Goal: Task Accomplishment & Management: Use online tool/utility

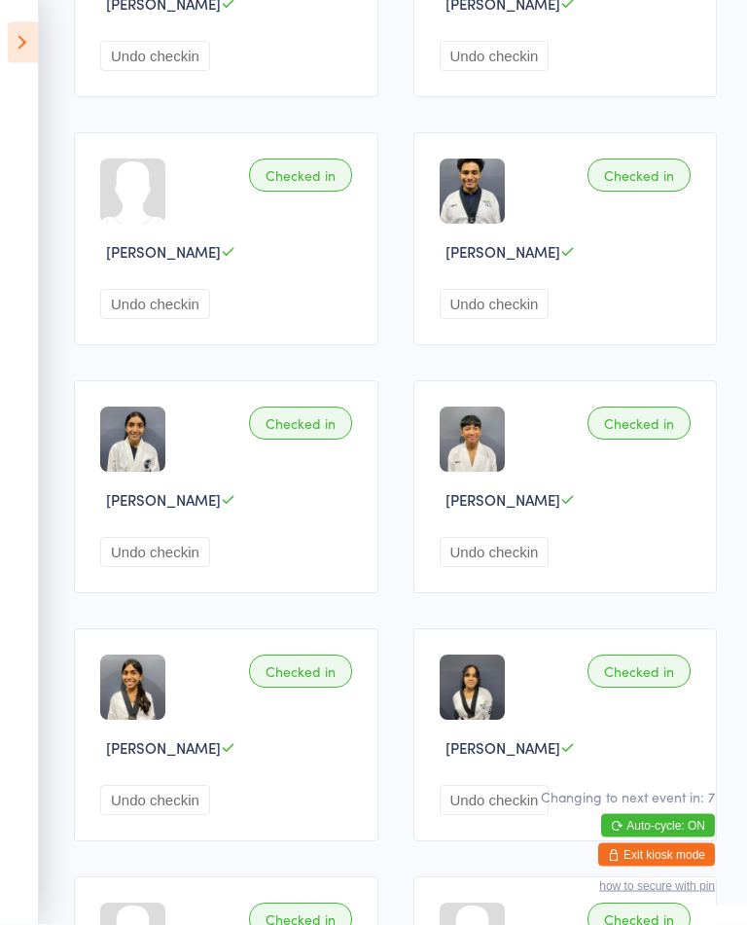
scroll to position [705, 0]
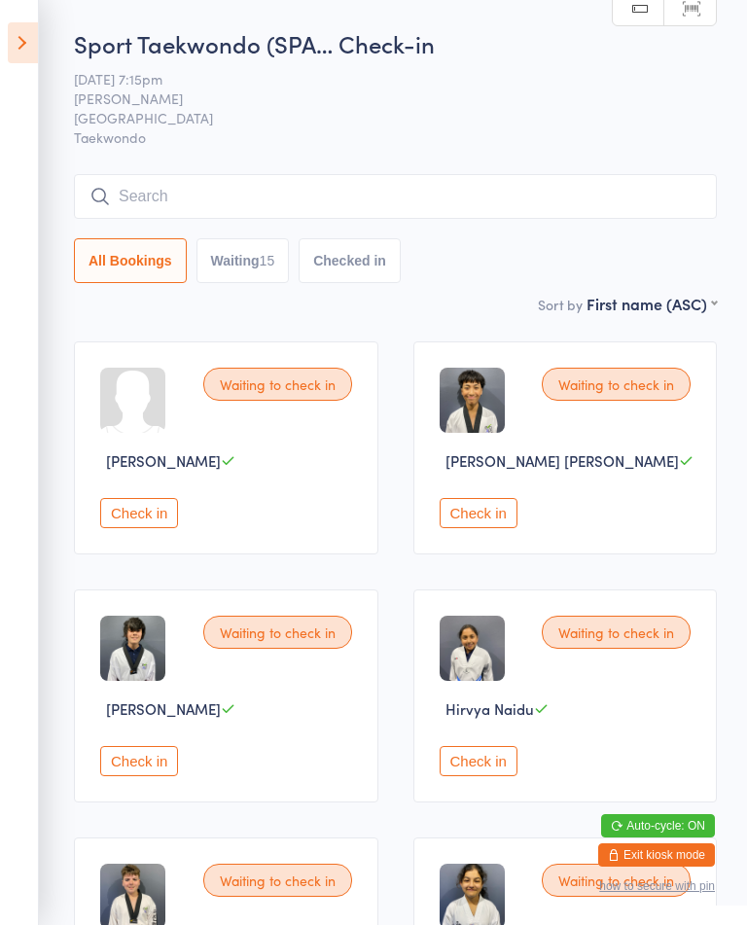
click at [143, 528] on button "Check in" at bounding box center [139, 513] width 78 height 30
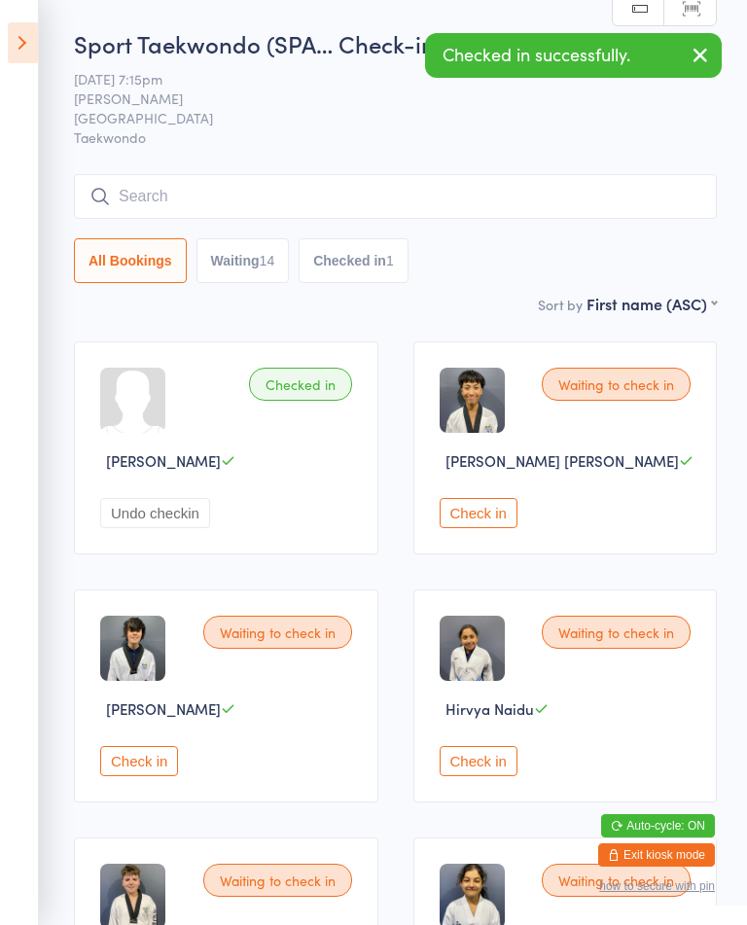
click at [472, 506] on div "Waiting to check in [PERSON_NAME] [PERSON_NAME] Check in" at bounding box center [565, 447] width 304 height 213
click at [461, 524] on button "Check in" at bounding box center [479, 513] width 78 height 30
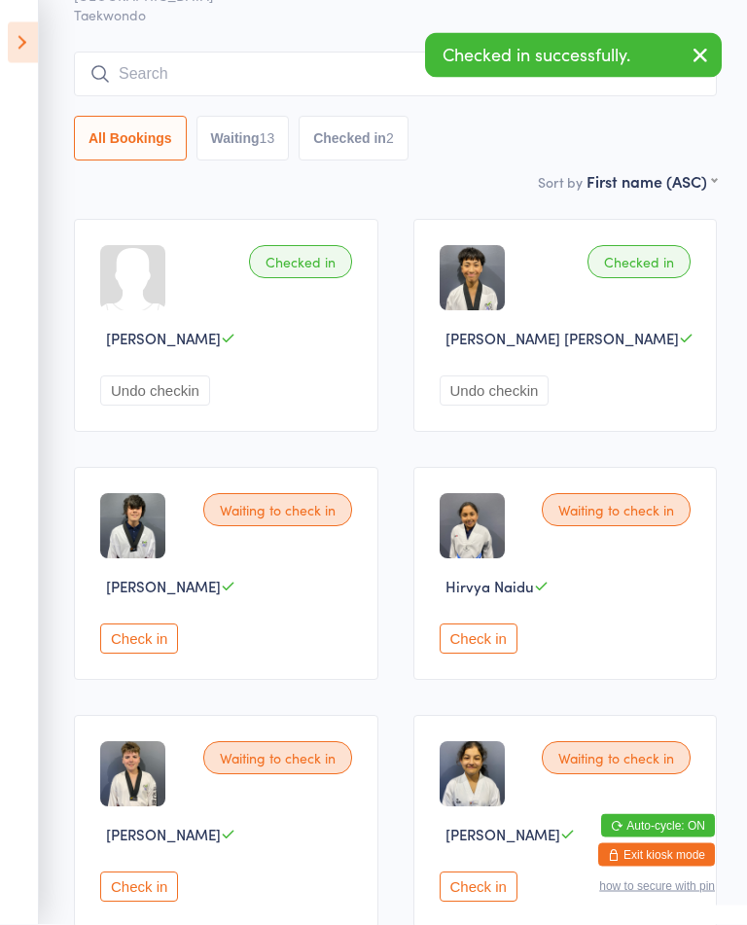
scroll to position [150, 0]
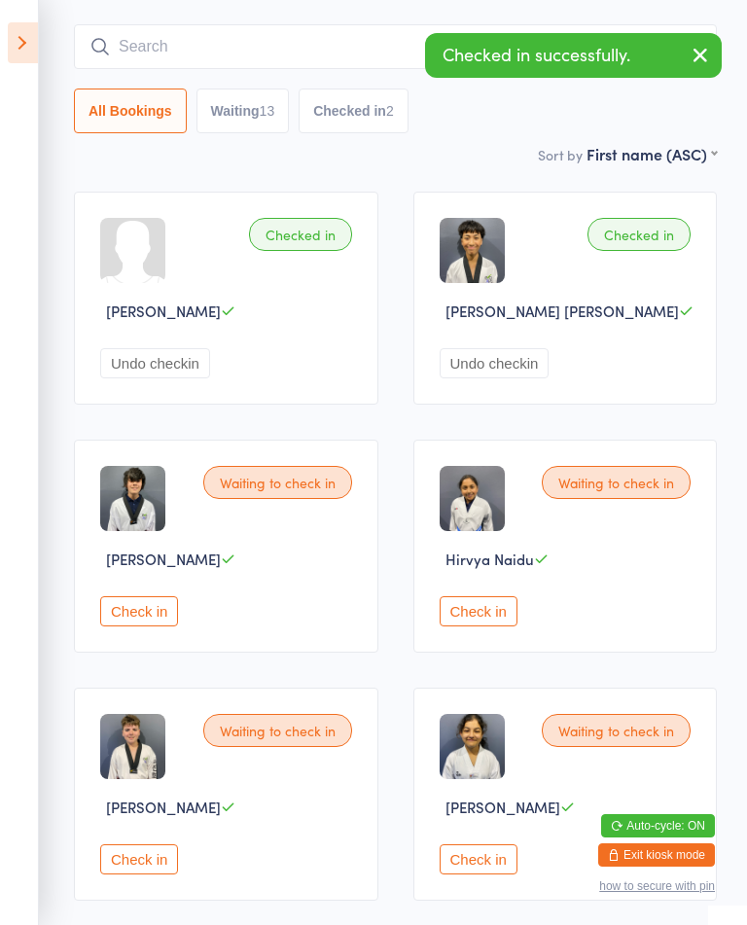
click at [154, 623] on button "Check in" at bounding box center [139, 611] width 78 height 30
click at [483, 625] on button "Check in" at bounding box center [479, 611] width 78 height 30
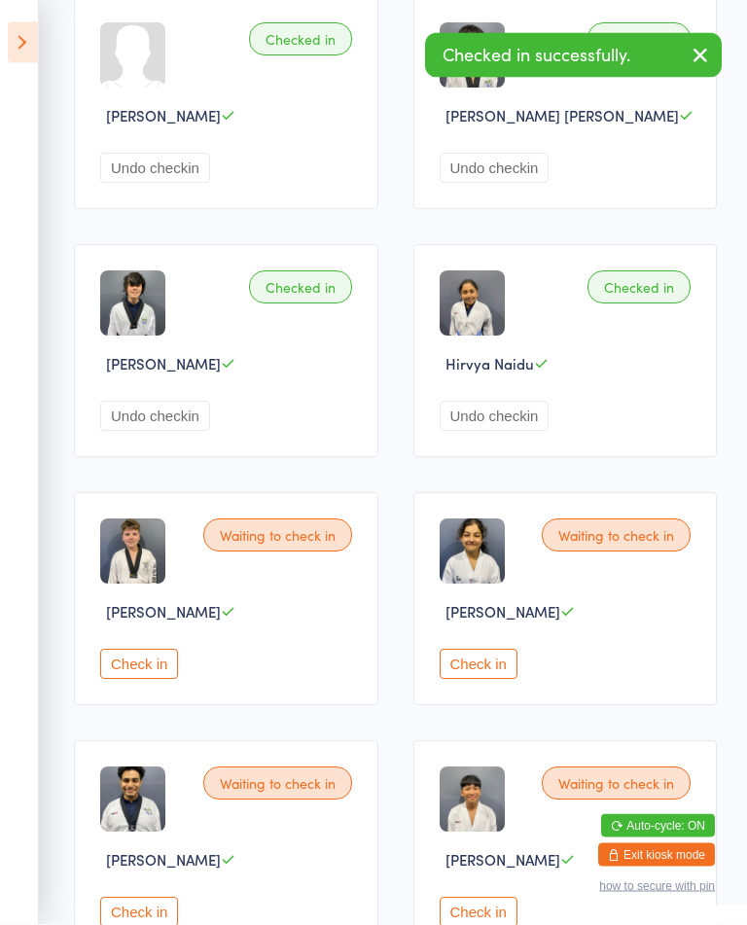
scroll to position [345, 0]
click at [167, 679] on button "Check in" at bounding box center [139, 664] width 78 height 30
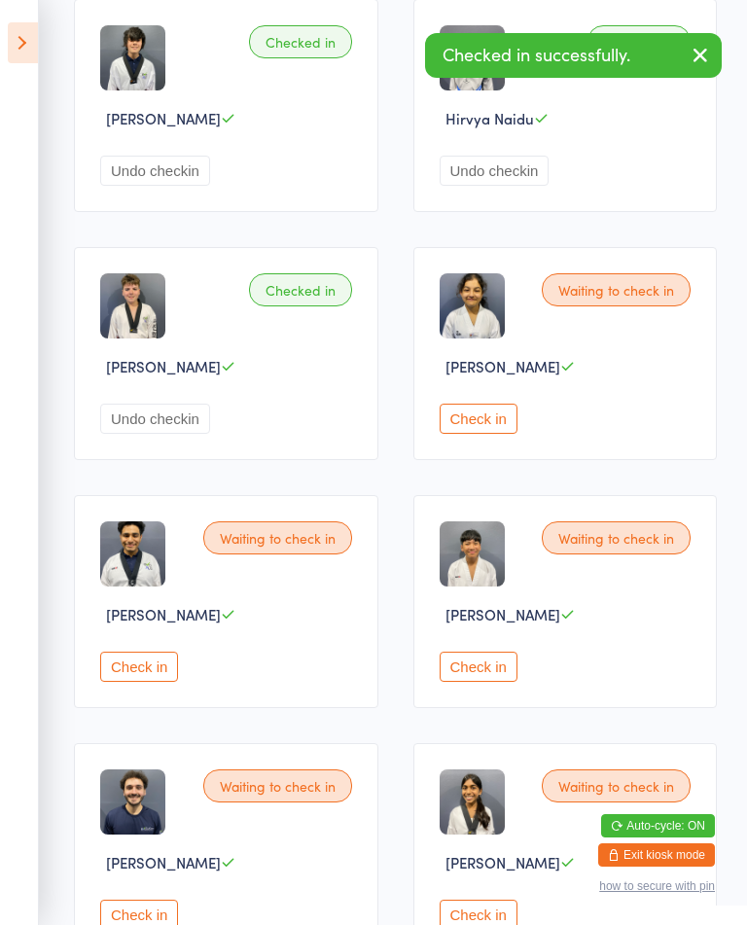
scroll to position [604, 0]
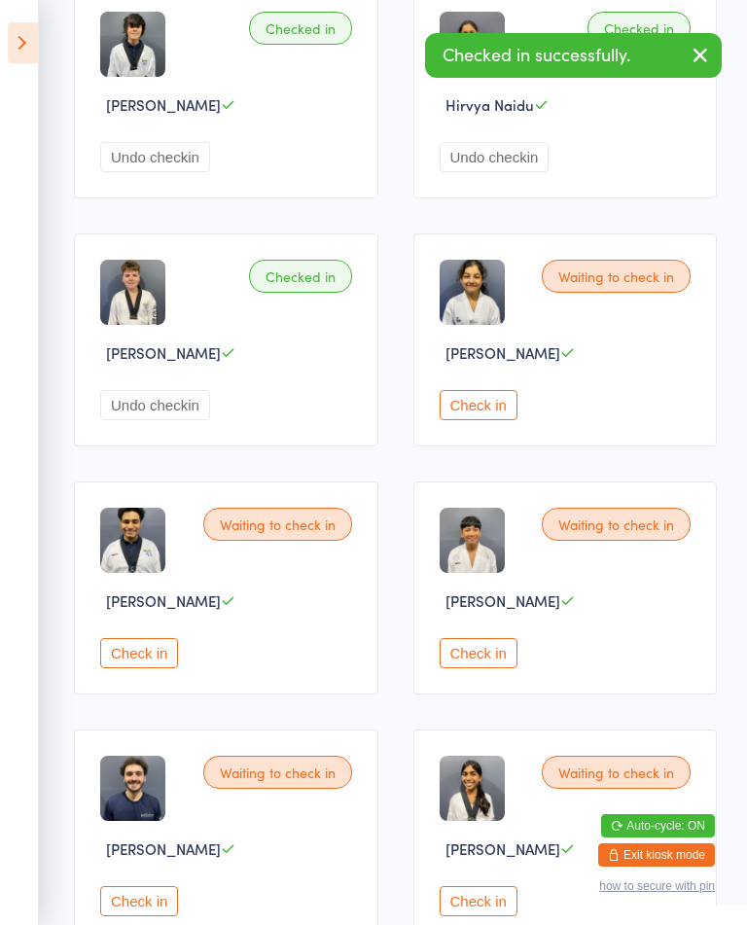
click at [471, 668] on button "Check in" at bounding box center [479, 653] width 78 height 30
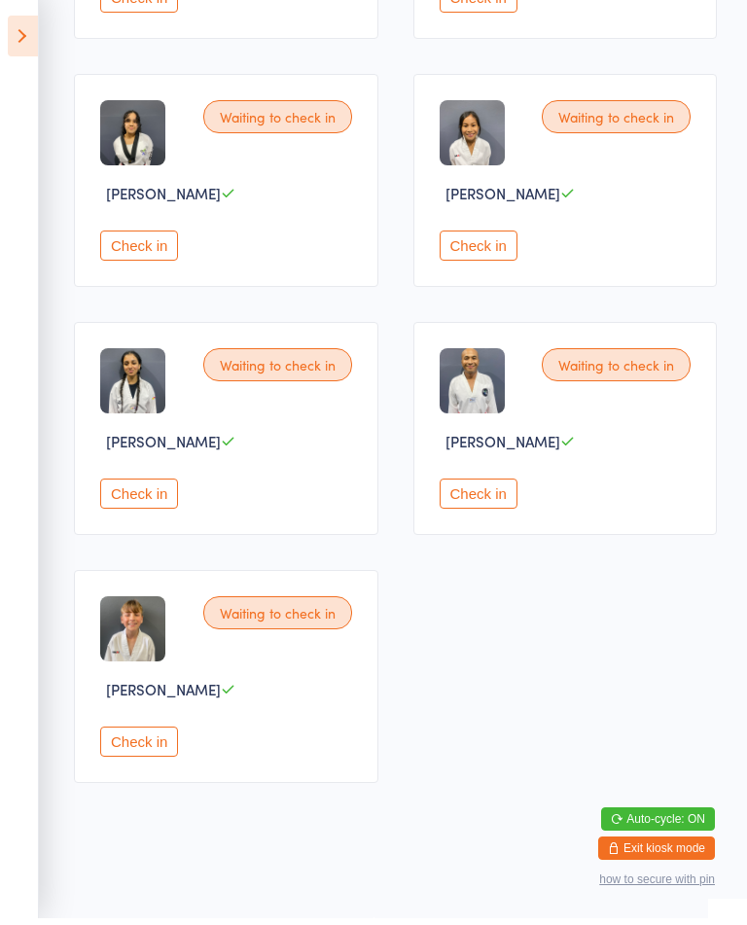
scroll to position [1541, 0]
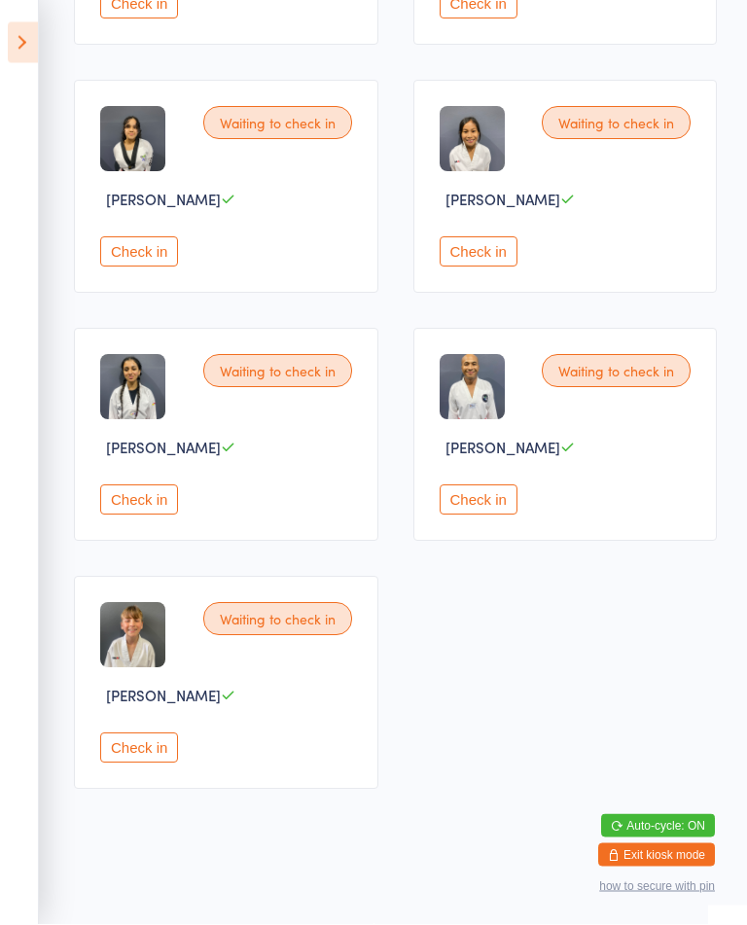
click at [169, 761] on button "Check in" at bounding box center [139, 748] width 78 height 30
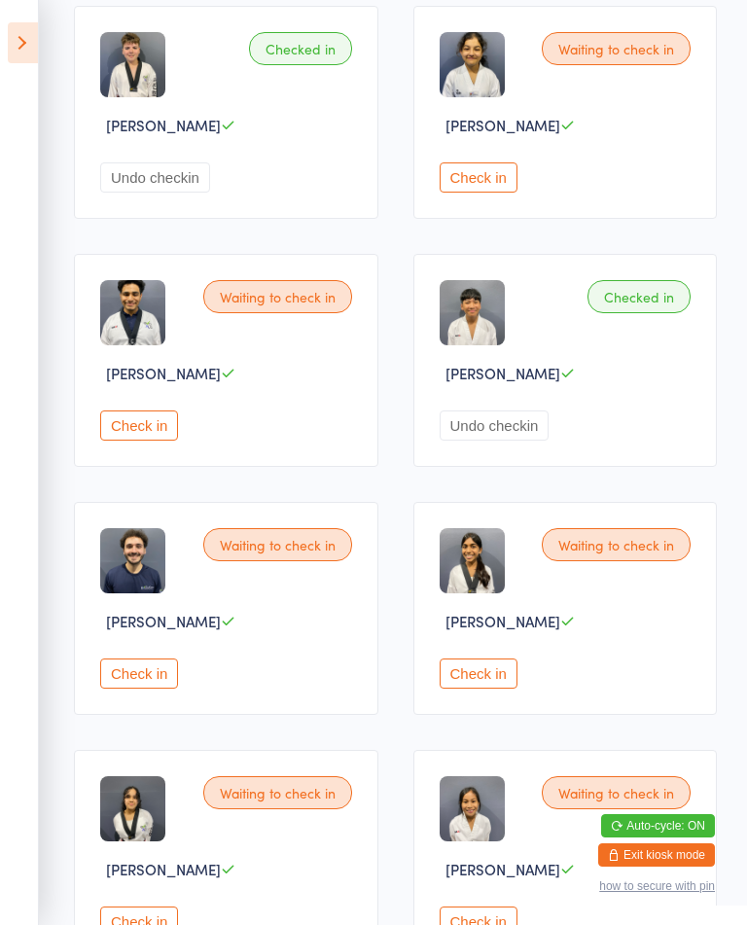
scroll to position [845, 0]
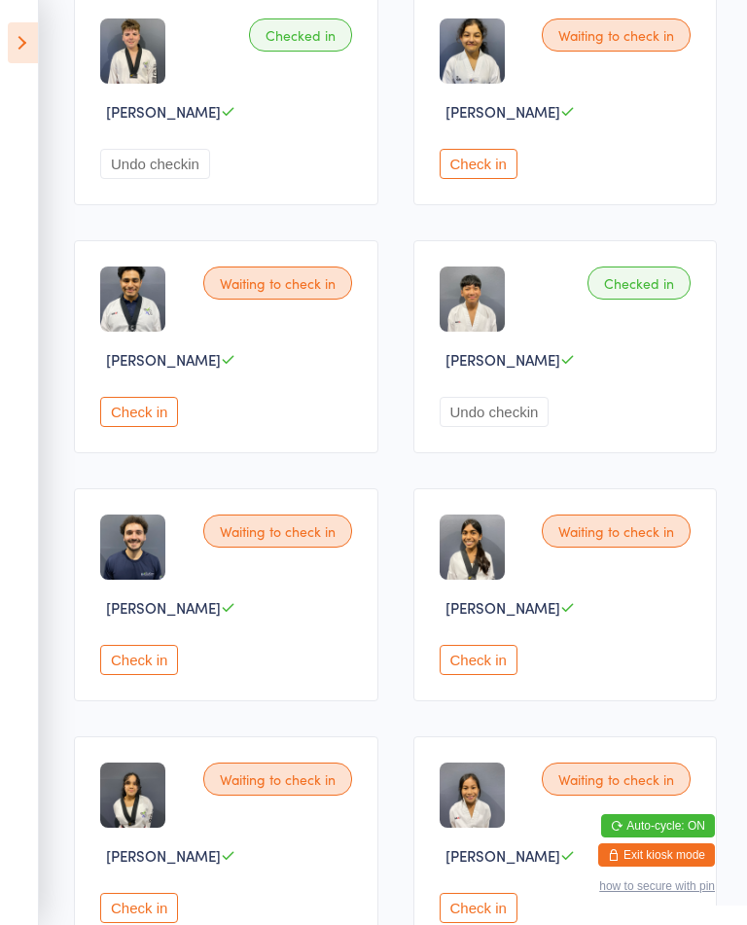
click at [162, 675] on button "Check in" at bounding box center [139, 660] width 78 height 30
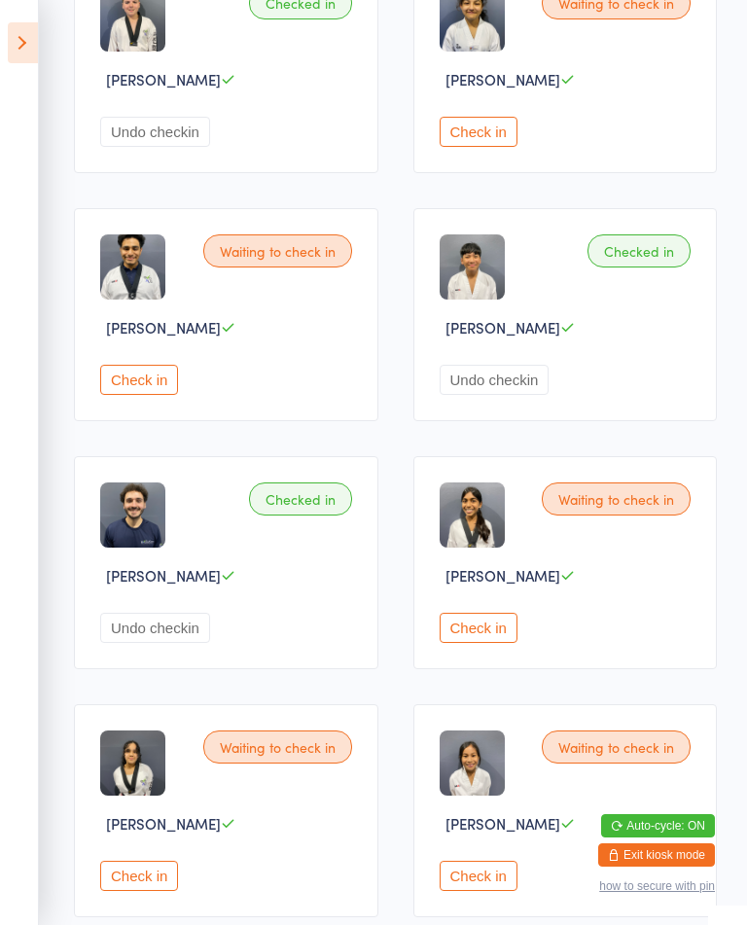
click at [502, 891] on button "Check in" at bounding box center [479, 876] width 78 height 30
click at [496, 891] on button "Check in" at bounding box center [479, 876] width 78 height 30
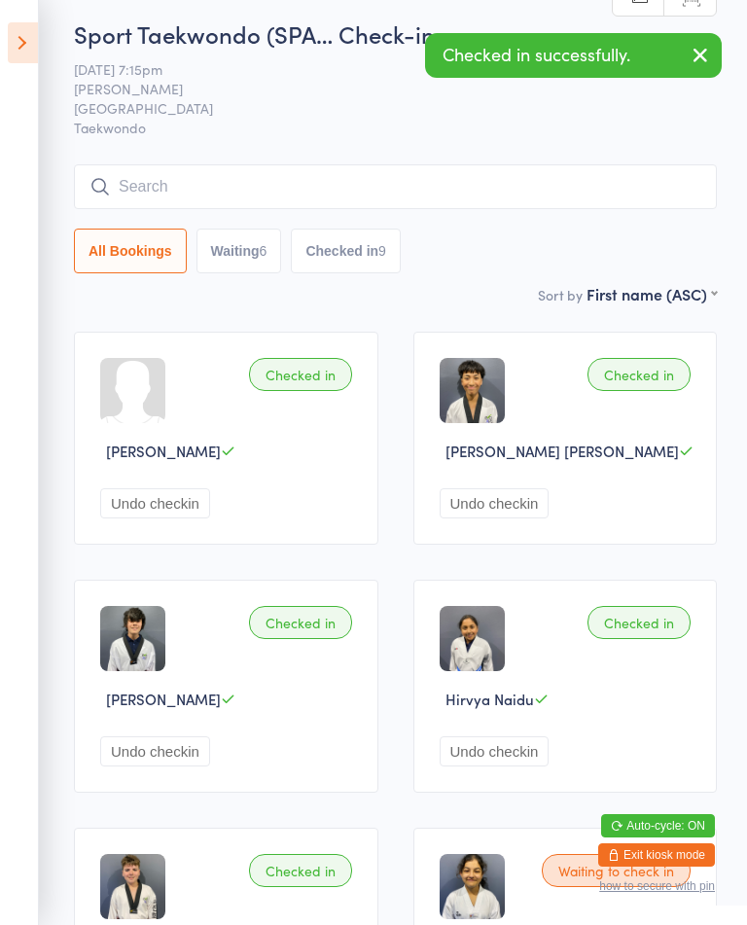
scroll to position [0, 0]
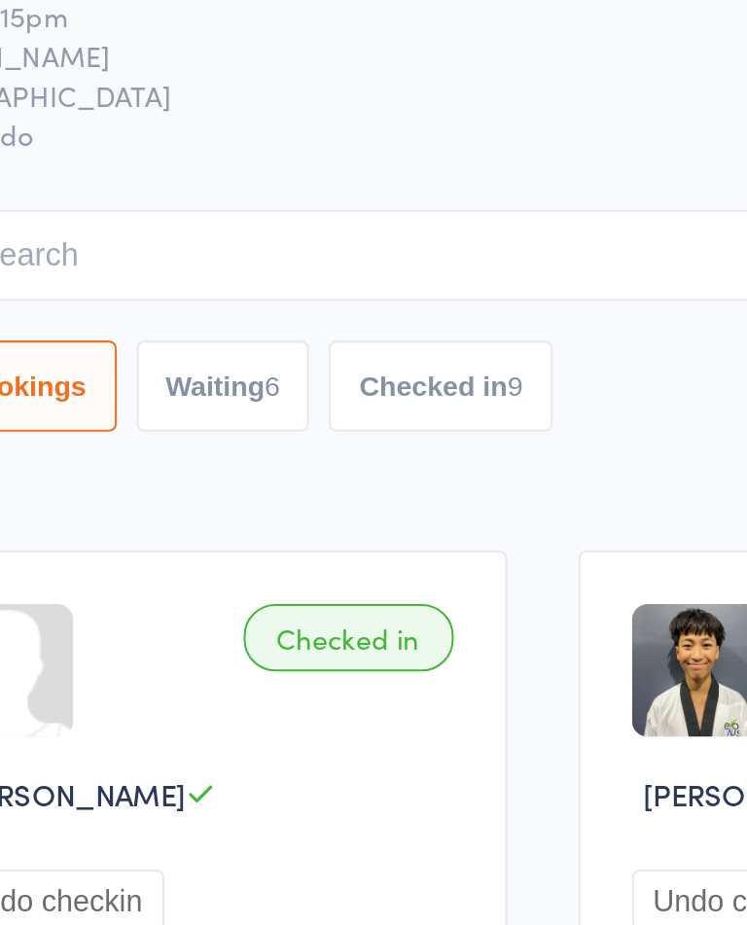
click at [196, 238] on button "Waiting 6" at bounding box center [239, 260] width 86 height 45
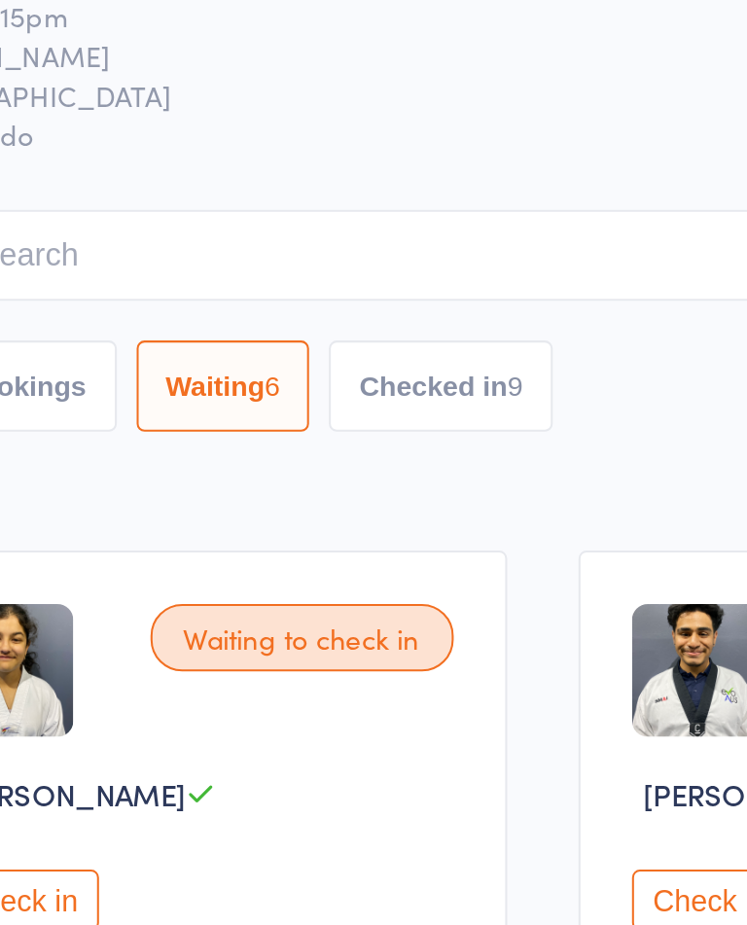
click at [291, 238] on button "Checked in 9" at bounding box center [346, 260] width 110 height 45
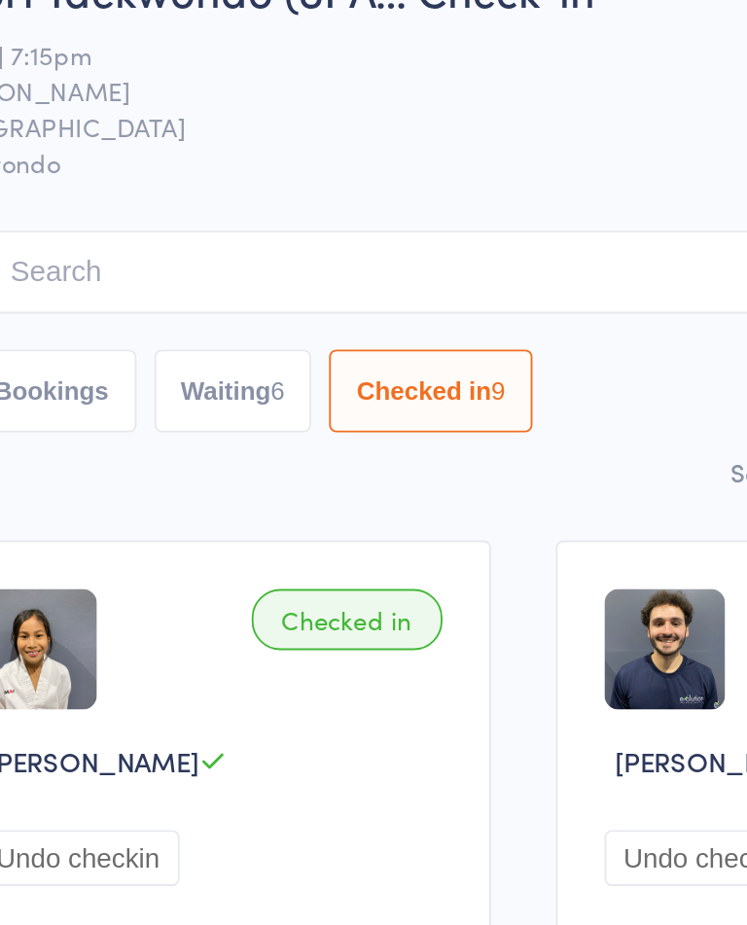
click at [196, 238] on button "Waiting 6" at bounding box center [239, 260] width 86 height 45
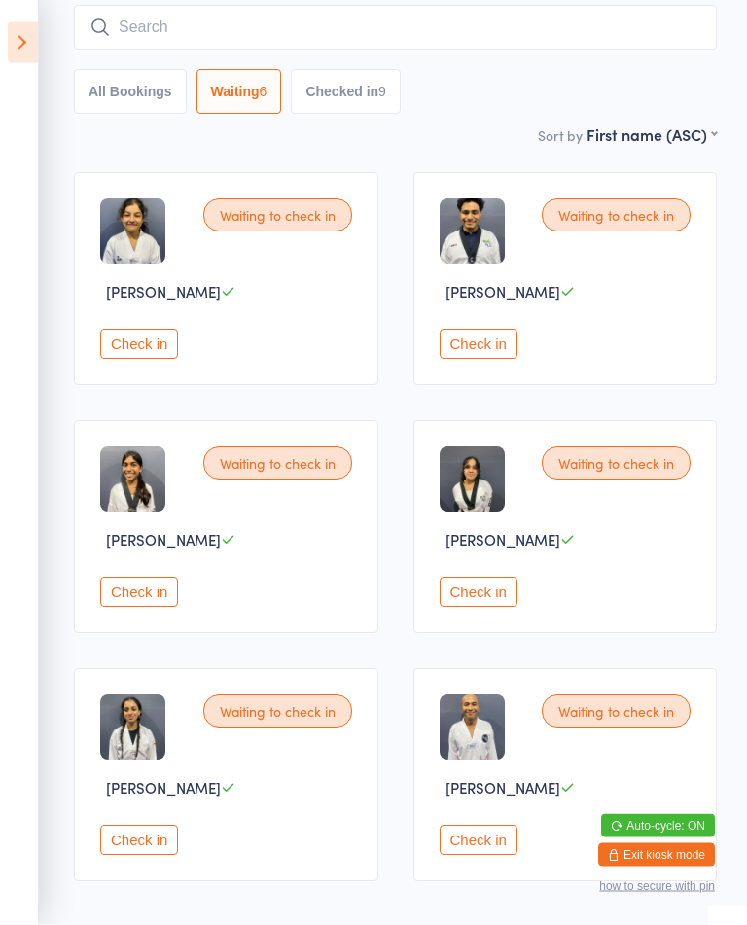
scroll to position [169, 0]
click at [481, 855] on button "Check in" at bounding box center [479, 840] width 78 height 30
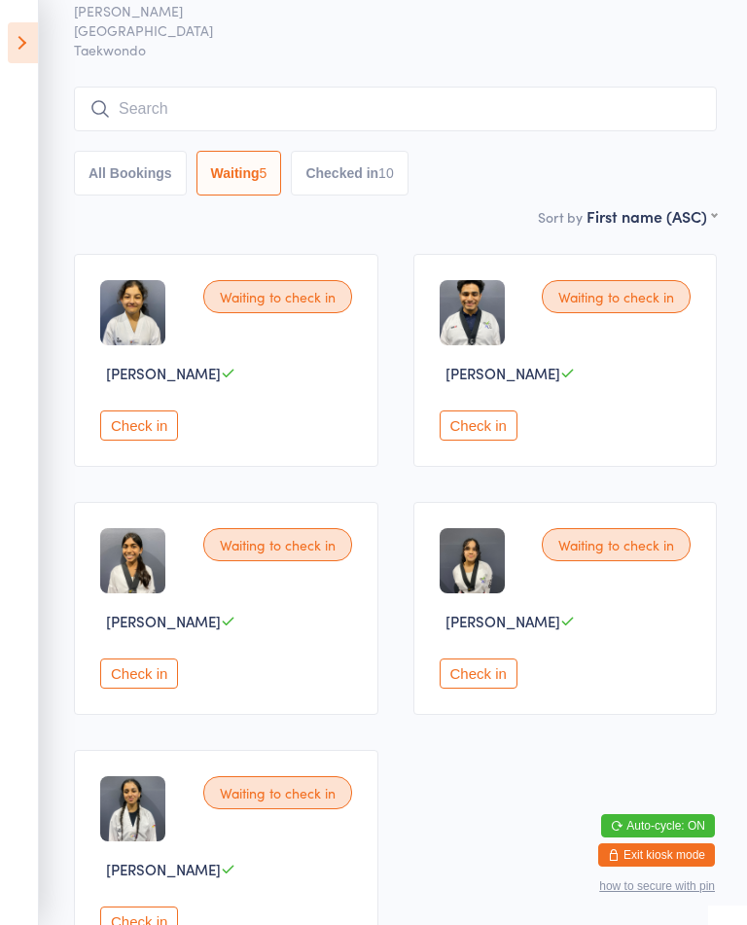
scroll to position [0, 0]
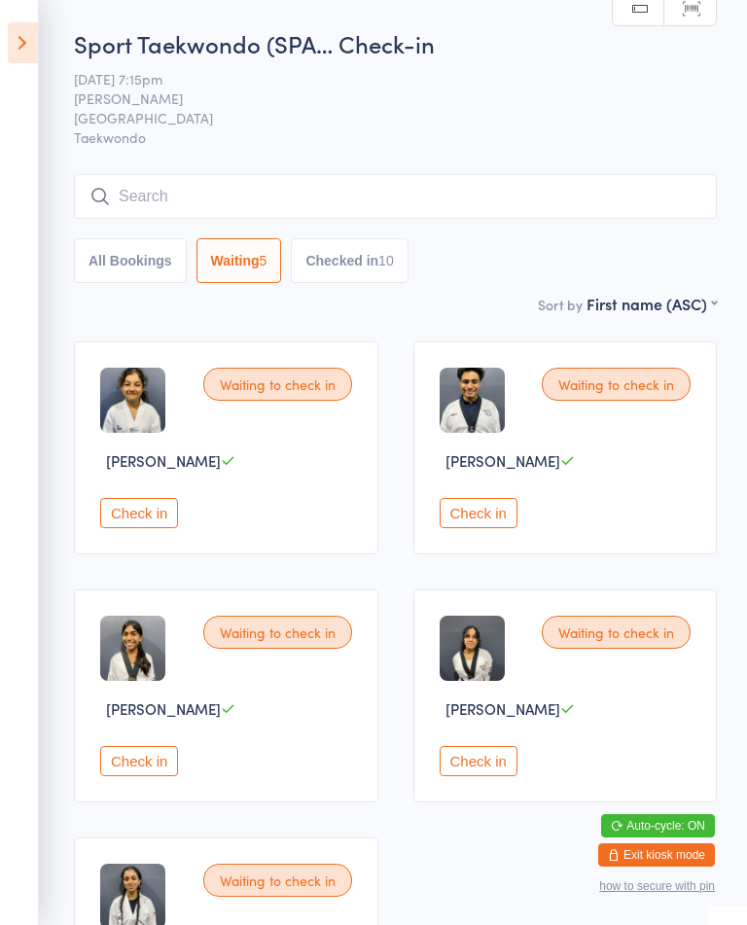
click at [146, 776] on button "Check in" at bounding box center [139, 761] width 78 height 30
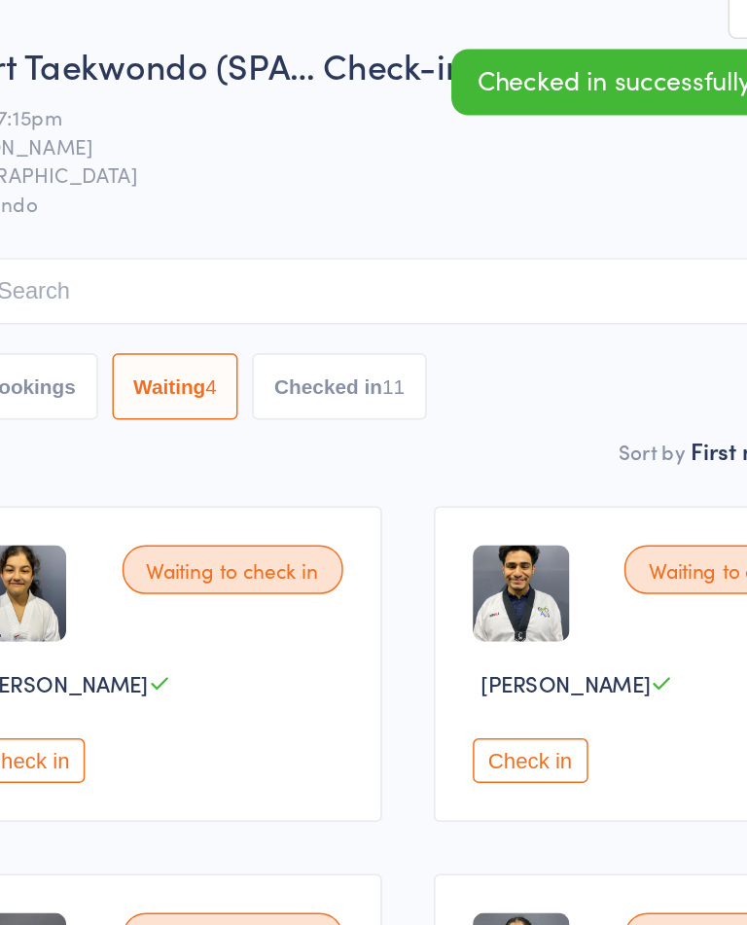
click at [291, 268] on button "Checked in 11" at bounding box center [349, 260] width 117 height 45
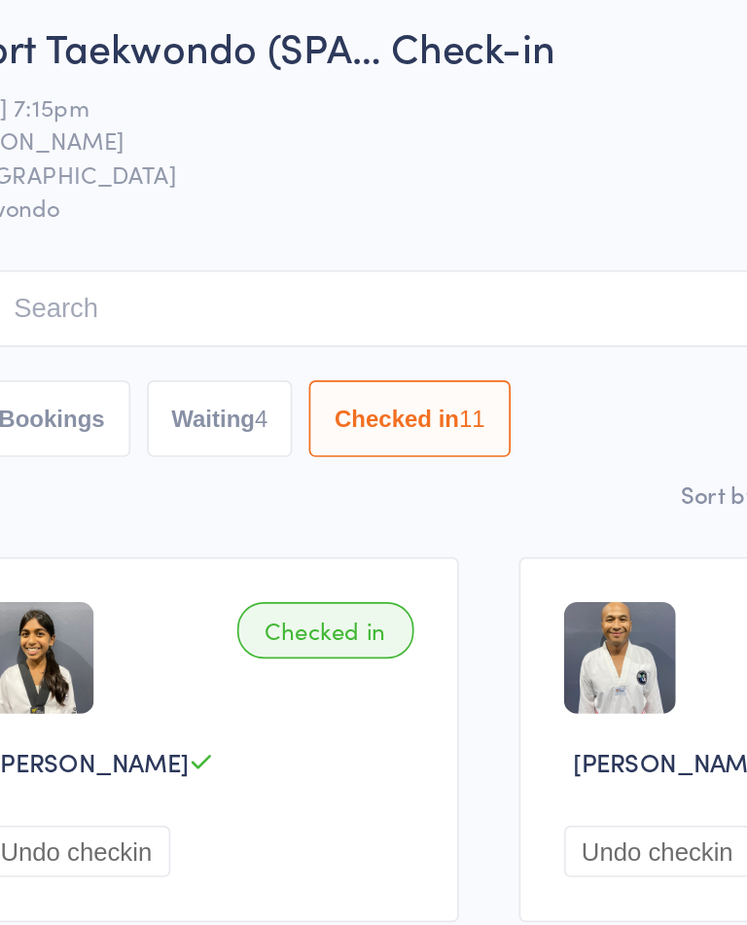
click at [196, 244] on button "Waiting 4" at bounding box center [239, 260] width 86 height 45
select select "0"
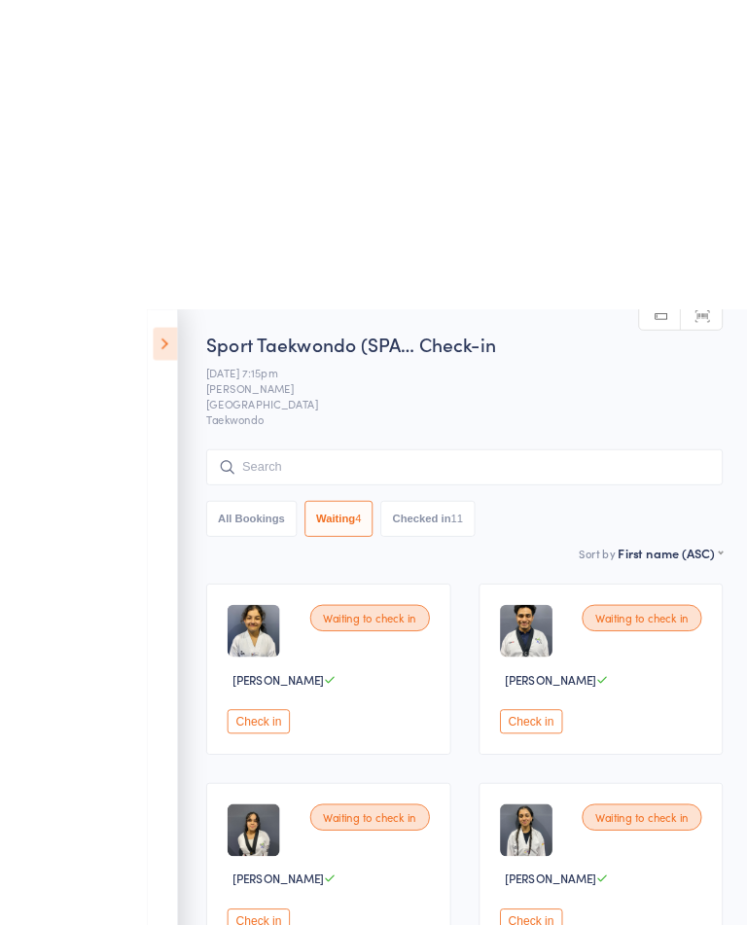
scroll to position [8, 0]
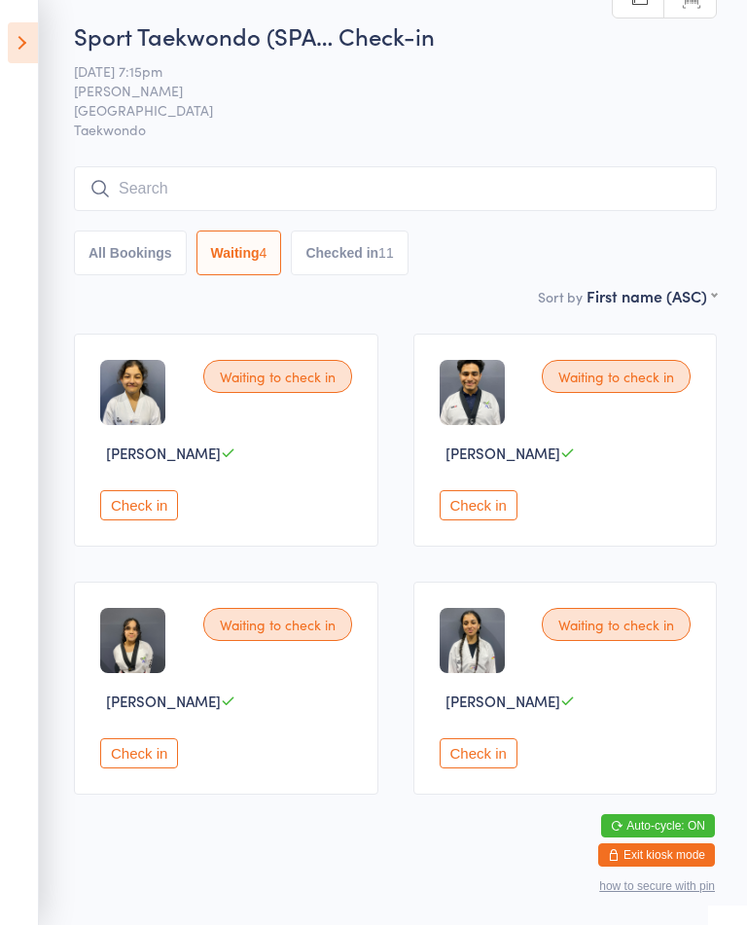
click at [123, 768] on button "Check in" at bounding box center [139, 753] width 78 height 30
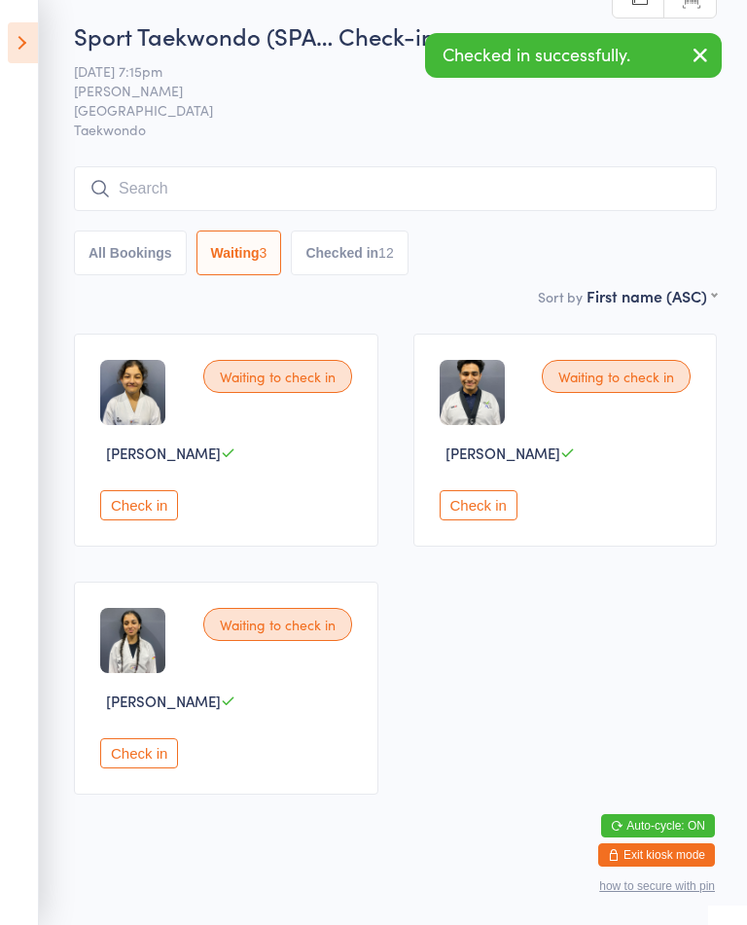
click at [453, 496] on div "Waiting to check in [PERSON_NAME] Check in" at bounding box center [565, 440] width 304 height 213
click at [474, 520] on button "Check in" at bounding box center [479, 505] width 78 height 30
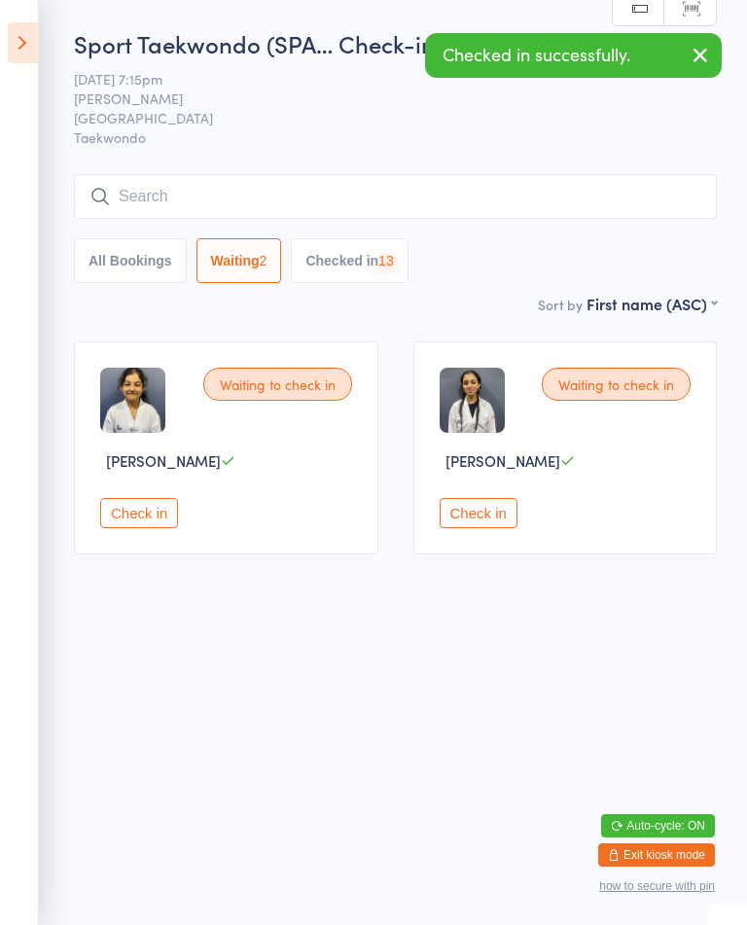
scroll to position [0, 0]
